Goal: Check status: Check status

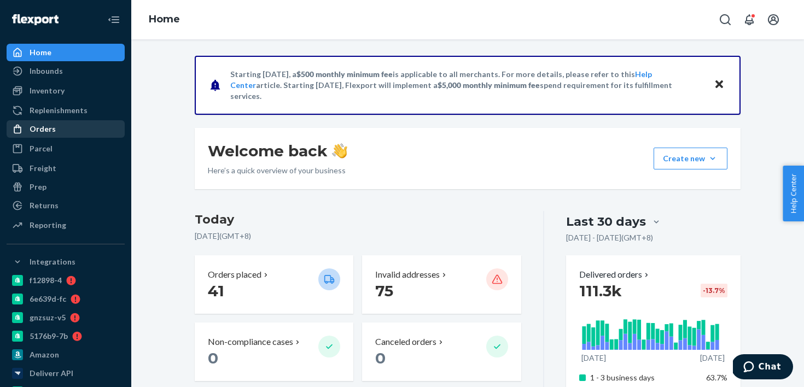
click at [49, 126] on div "Orders" at bounding box center [43, 129] width 26 height 11
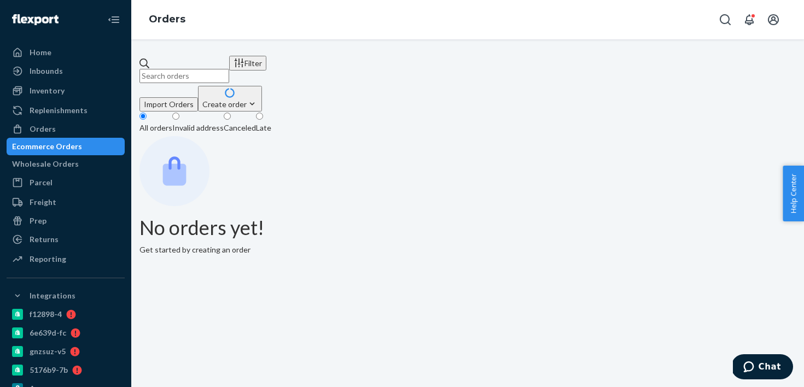
click at [194, 69] on input "text" at bounding box center [185, 76] width 90 height 14
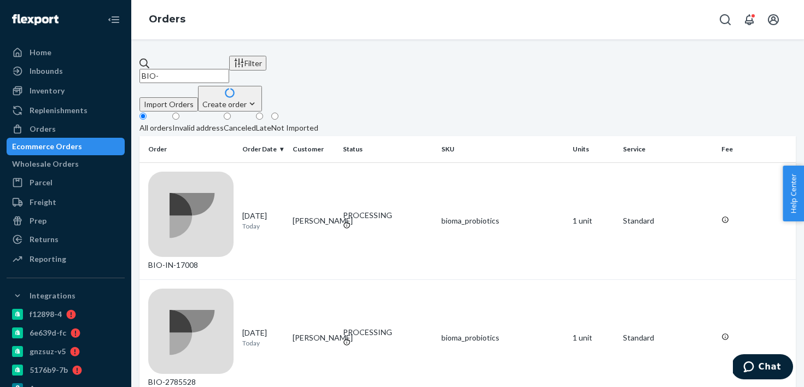
paste input "2793925"
type input "BIO-2793925"
